Goal: Task Accomplishment & Management: Manage account settings

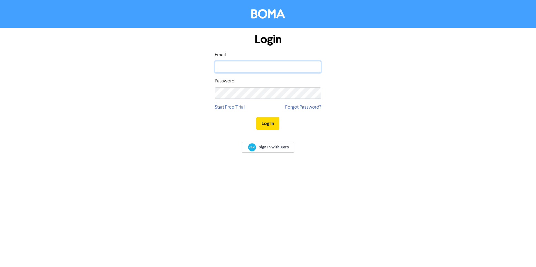
click at [255, 69] on input "email" at bounding box center [268, 67] width 106 height 12
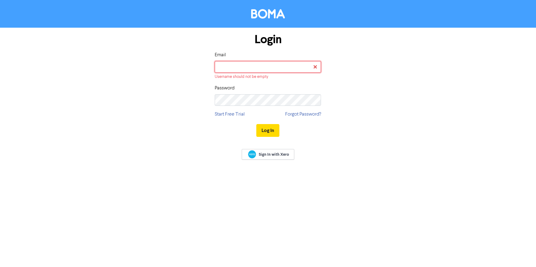
type input "[PERSON_NAME][EMAIL_ADDRESS][DOMAIN_NAME]"
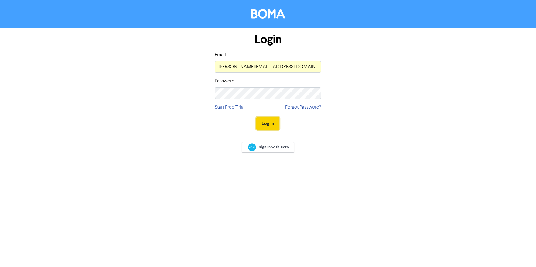
click at [272, 122] on button "Log In" at bounding box center [267, 123] width 23 height 13
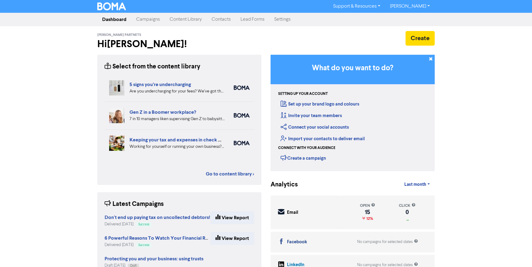
click at [156, 20] on link "Campaigns" at bounding box center [147, 19] width 33 height 12
